Goal: Information Seeking & Learning: Learn about a topic

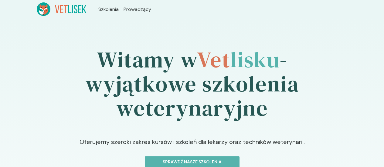
click at [37, 12] on icon at bounding box center [44, 9] width 14 height 14
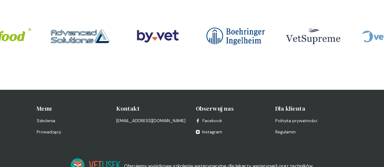
scroll to position [1392, 0]
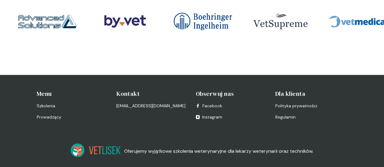
click at [296, 114] on span "Regulamin" at bounding box center [285, 117] width 20 height 6
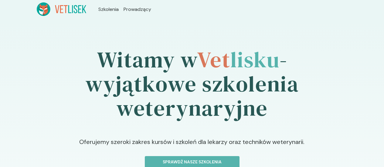
scroll to position [1385, 0]
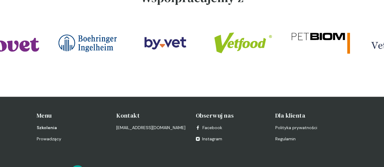
click at [57, 125] on span "Szkolenia" at bounding box center [47, 128] width 20 height 6
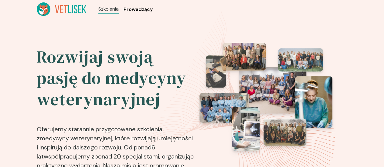
click at [124, 9] on span "Prowadzący" at bounding box center [138, 9] width 29 height 7
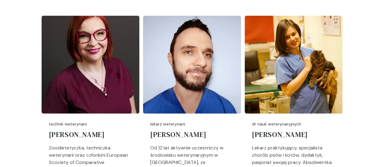
scroll to position [776, 0]
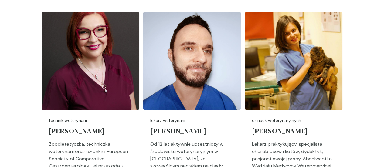
click at [302, 123] on p "dr nauk weterynaryjnych" at bounding box center [293, 120] width 83 height 6
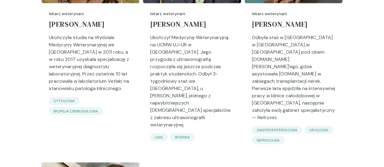
scroll to position [1931, 0]
